Goal: Book appointment/travel/reservation

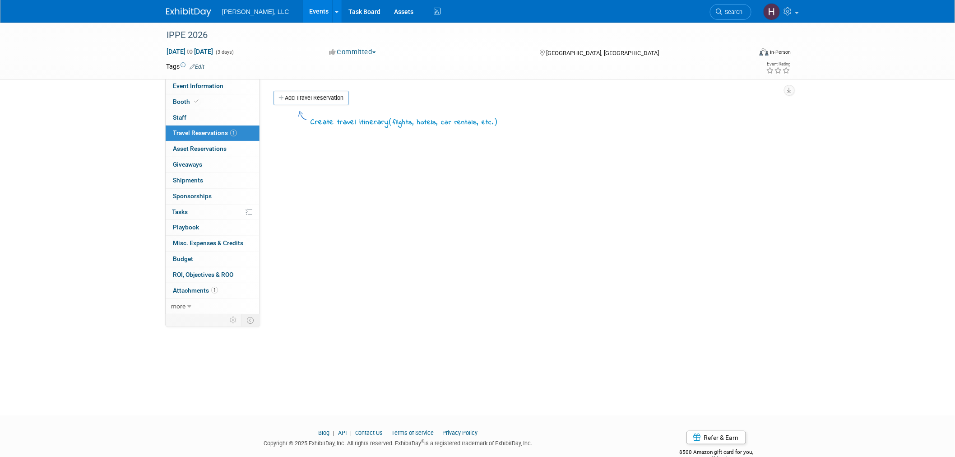
click at [303, 13] on link "Events" at bounding box center [319, 11] width 33 height 23
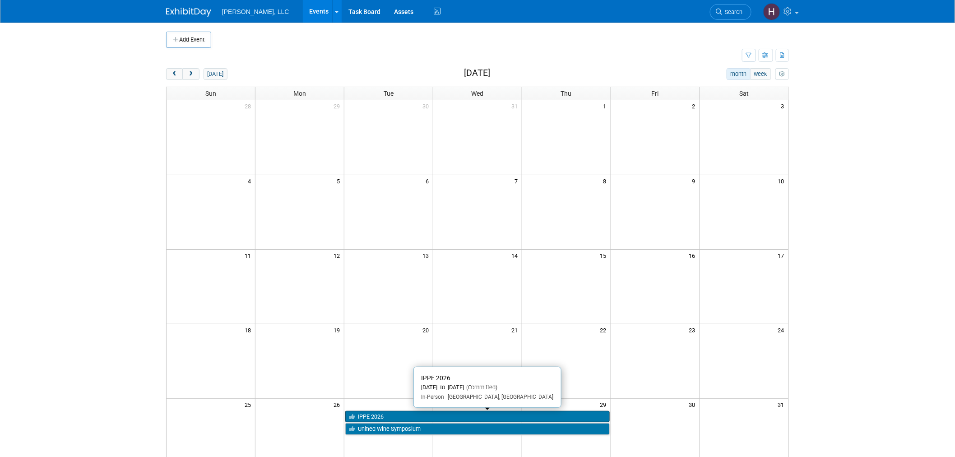
click at [422, 417] on link "IPPE 2026" at bounding box center [477, 417] width 264 height 12
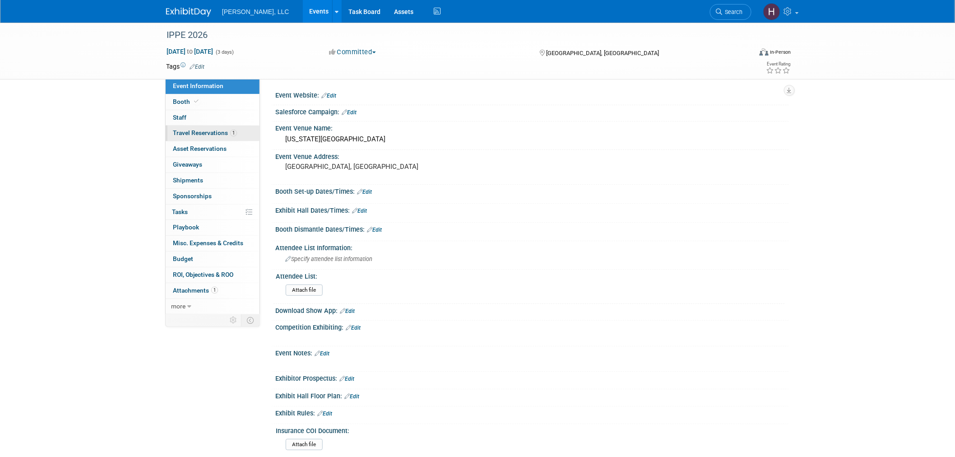
click at [175, 129] on link "1 Travel Reservations 1" at bounding box center [213, 132] width 94 height 15
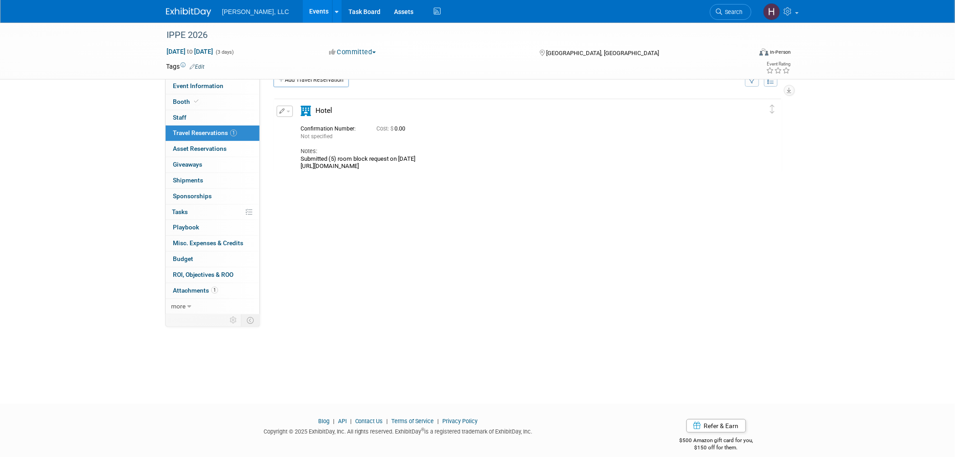
scroll to position [28, 0]
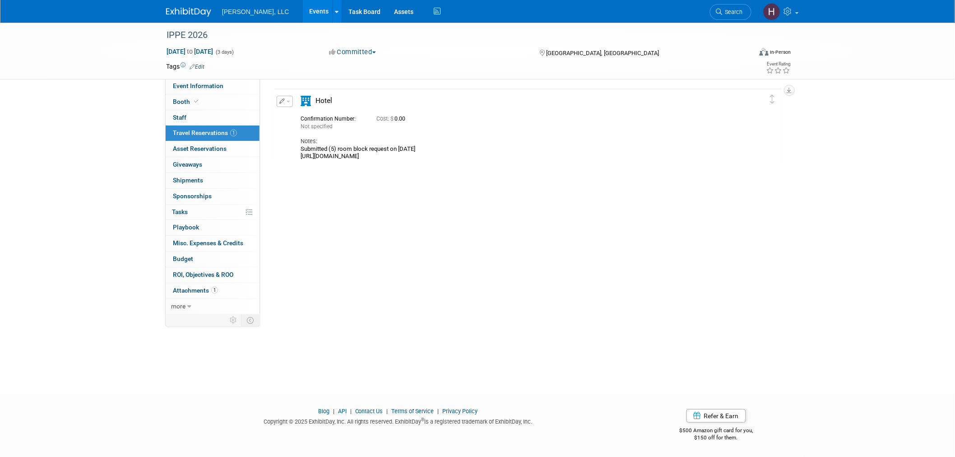
click at [303, 12] on link "Events" at bounding box center [319, 11] width 33 height 23
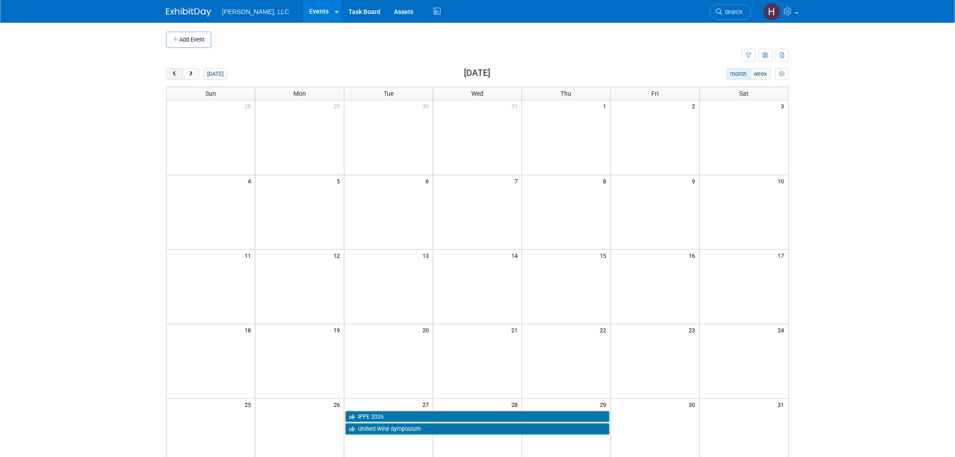
click at [176, 69] on button "prev" at bounding box center [174, 74] width 17 height 12
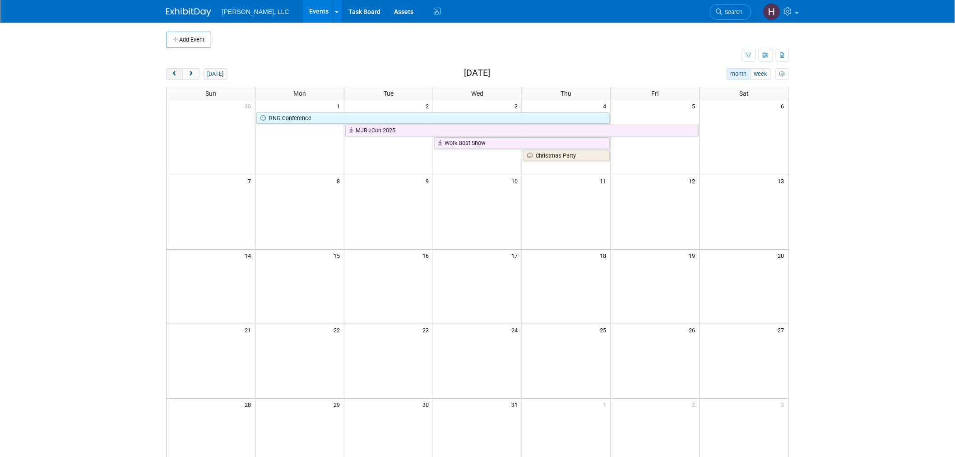
click at [176, 69] on button "prev" at bounding box center [174, 74] width 17 height 12
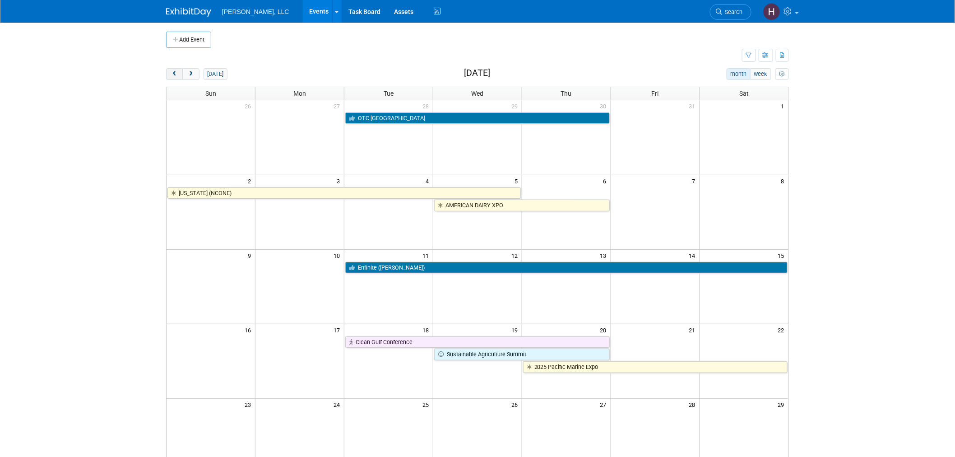
click at [176, 69] on button "prev" at bounding box center [174, 74] width 17 height 12
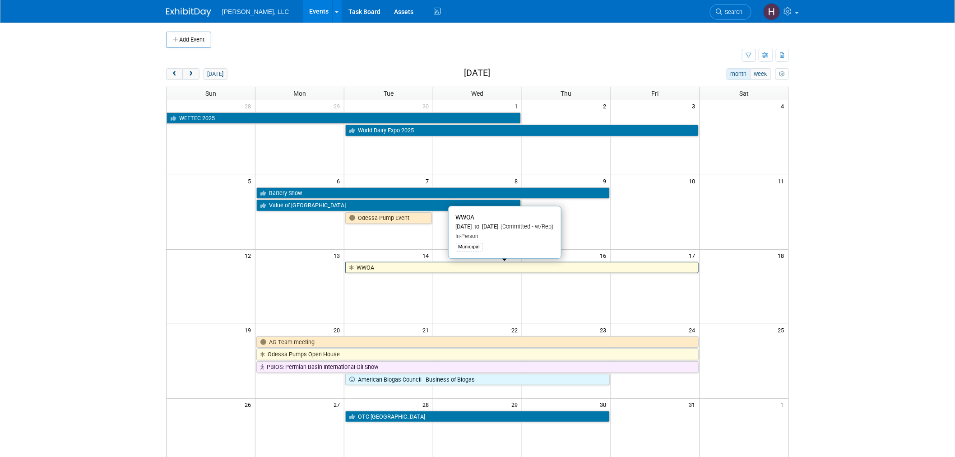
click at [434, 263] on link "WWOA" at bounding box center [521, 268] width 353 height 12
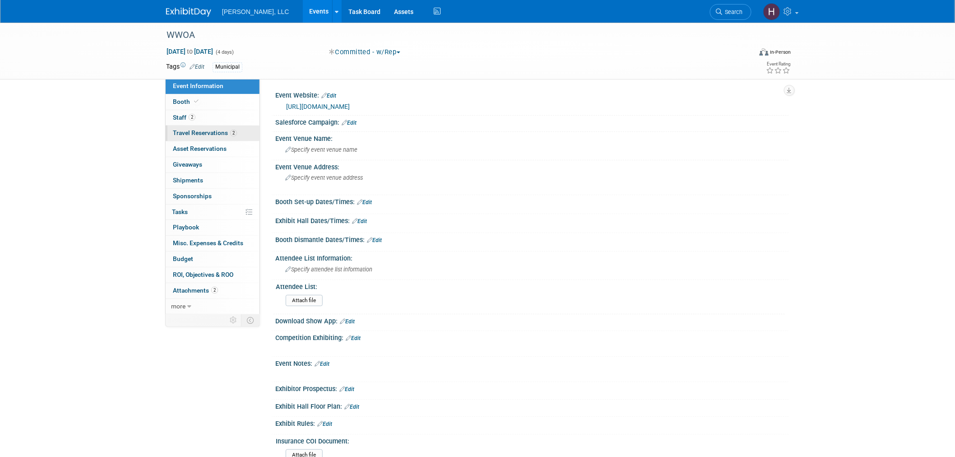
click at [202, 136] on span "Travel Reservations 2" at bounding box center [205, 132] width 64 height 7
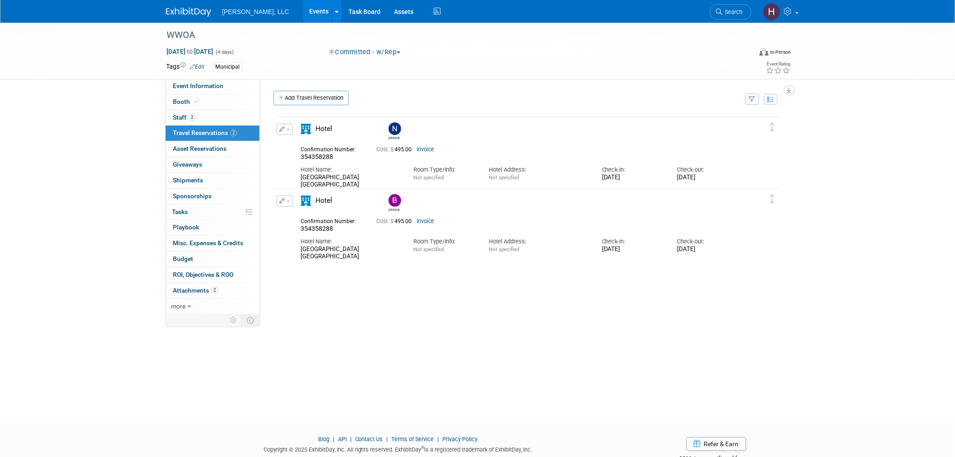
click at [303, 5] on link "Events" at bounding box center [319, 11] width 33 height 23
